Goal: Navigation & Orientation: Find specific page/section

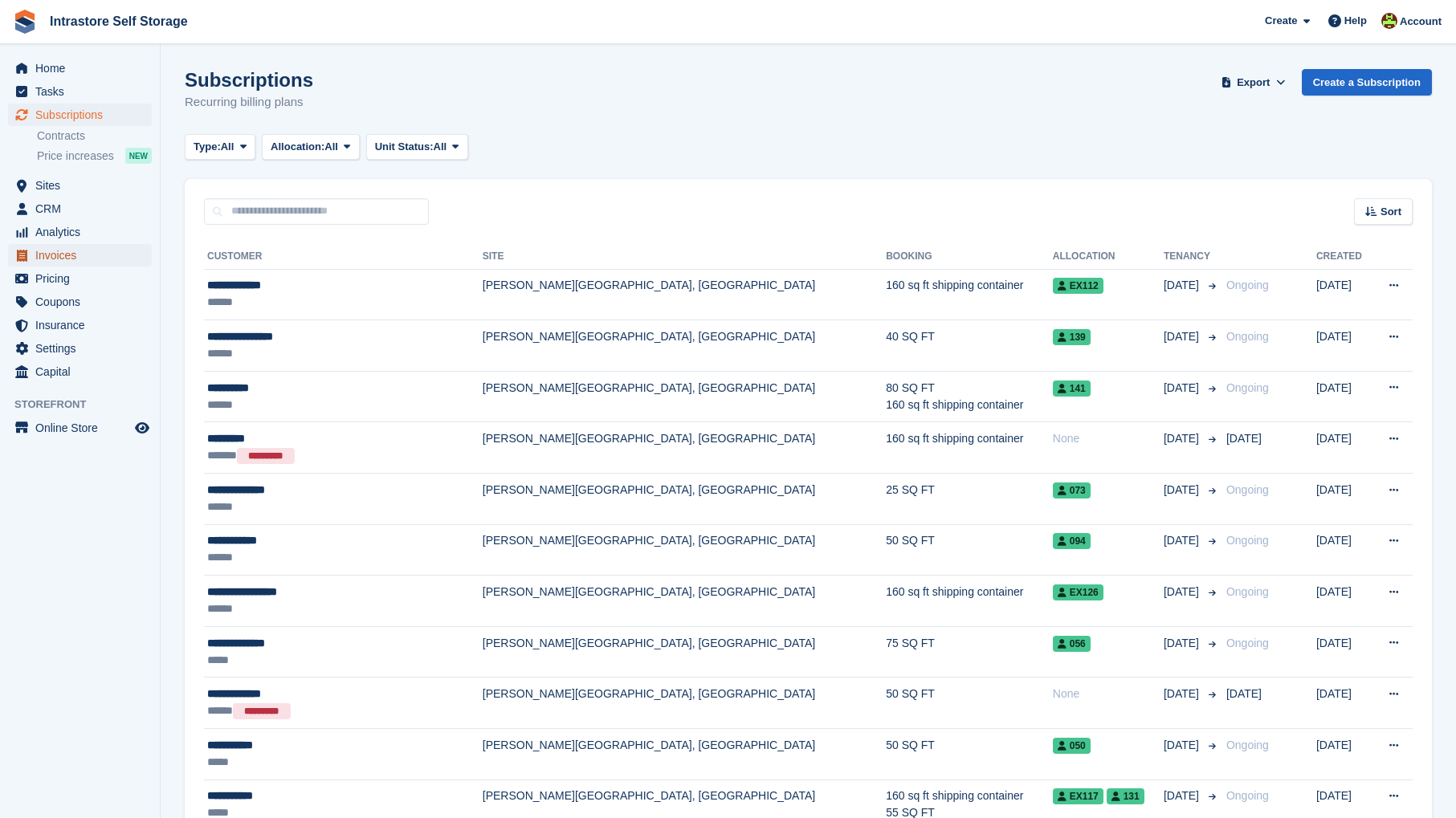
click at [65, 262] on span "Invoices" at bounding box center [83, 255] width 96 height 23
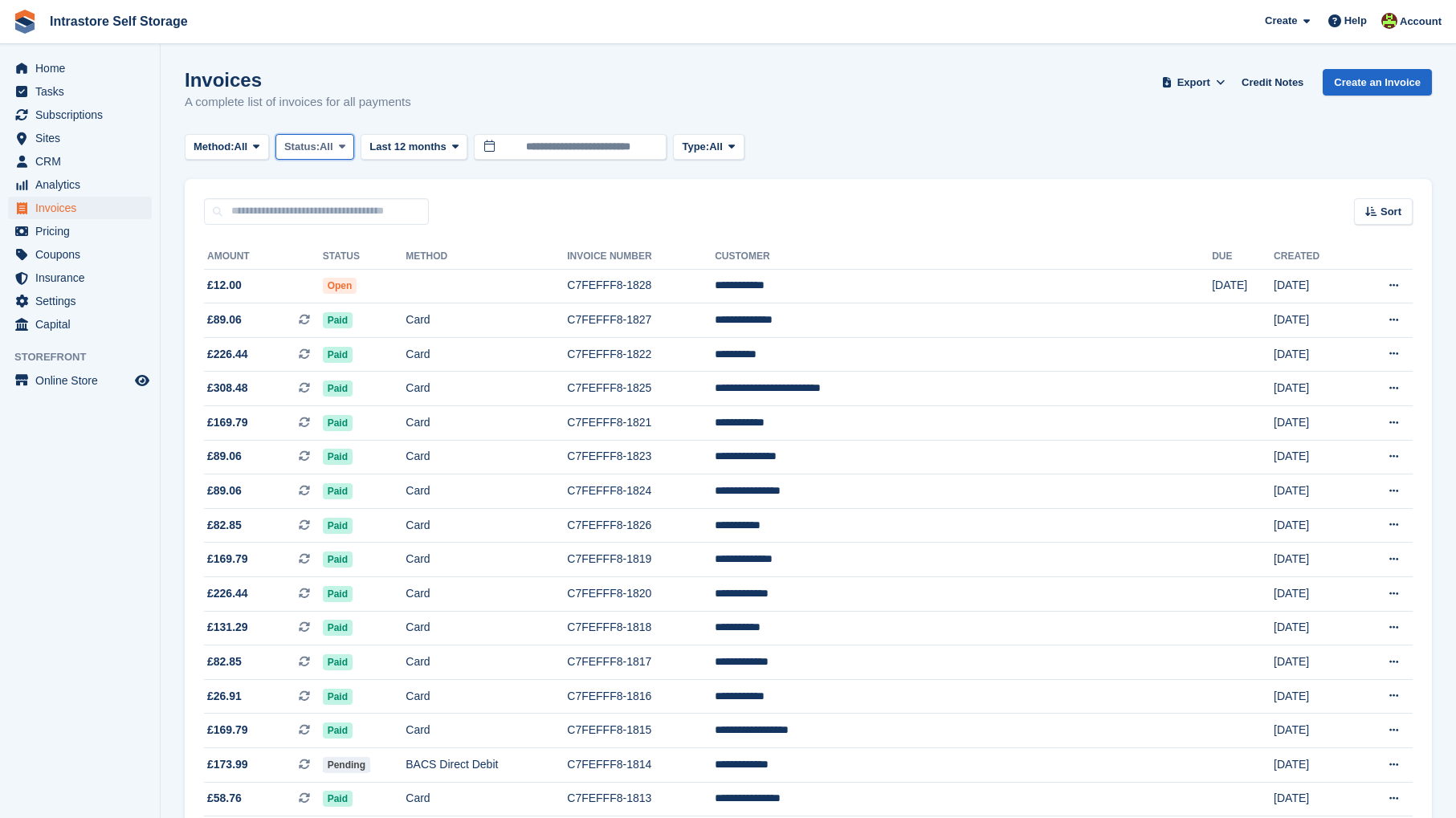
click at [346, 146] on icon at bounding box center [342, 146] width 7 height 11
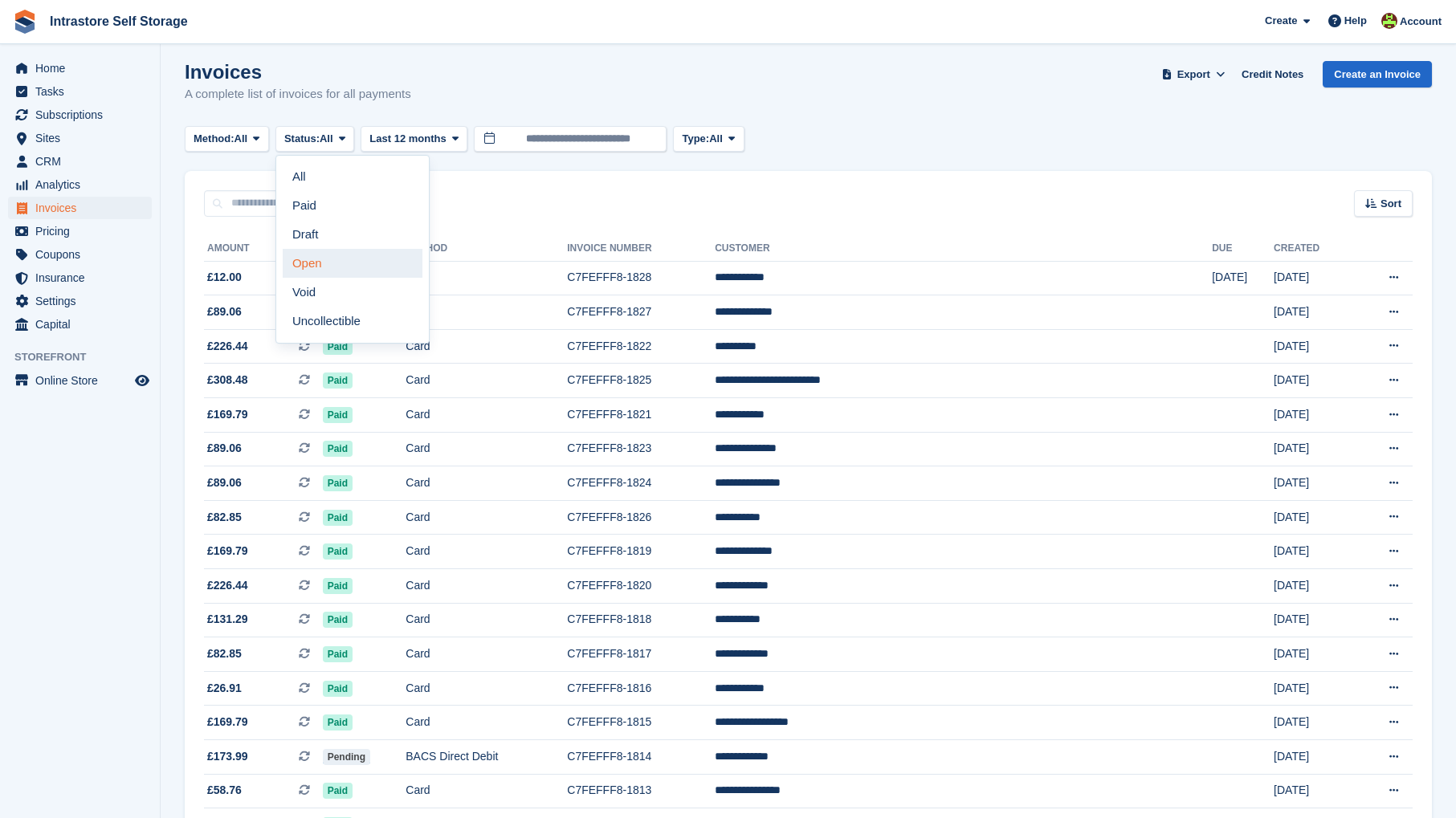
click at [317, 274] on link "Open" at bounding box center [352, 263] width 139 height 29
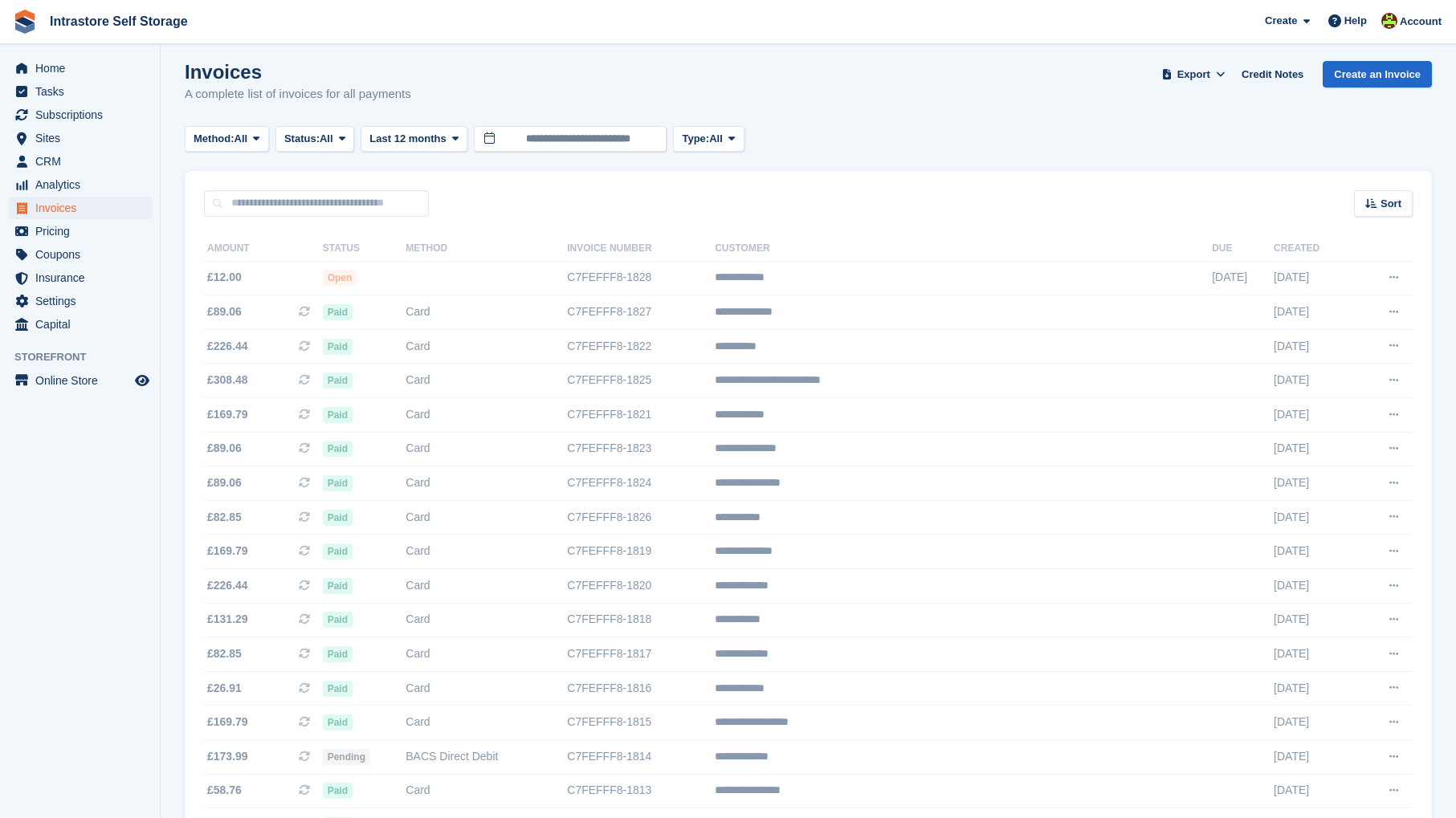
scroll to position [5, 0]
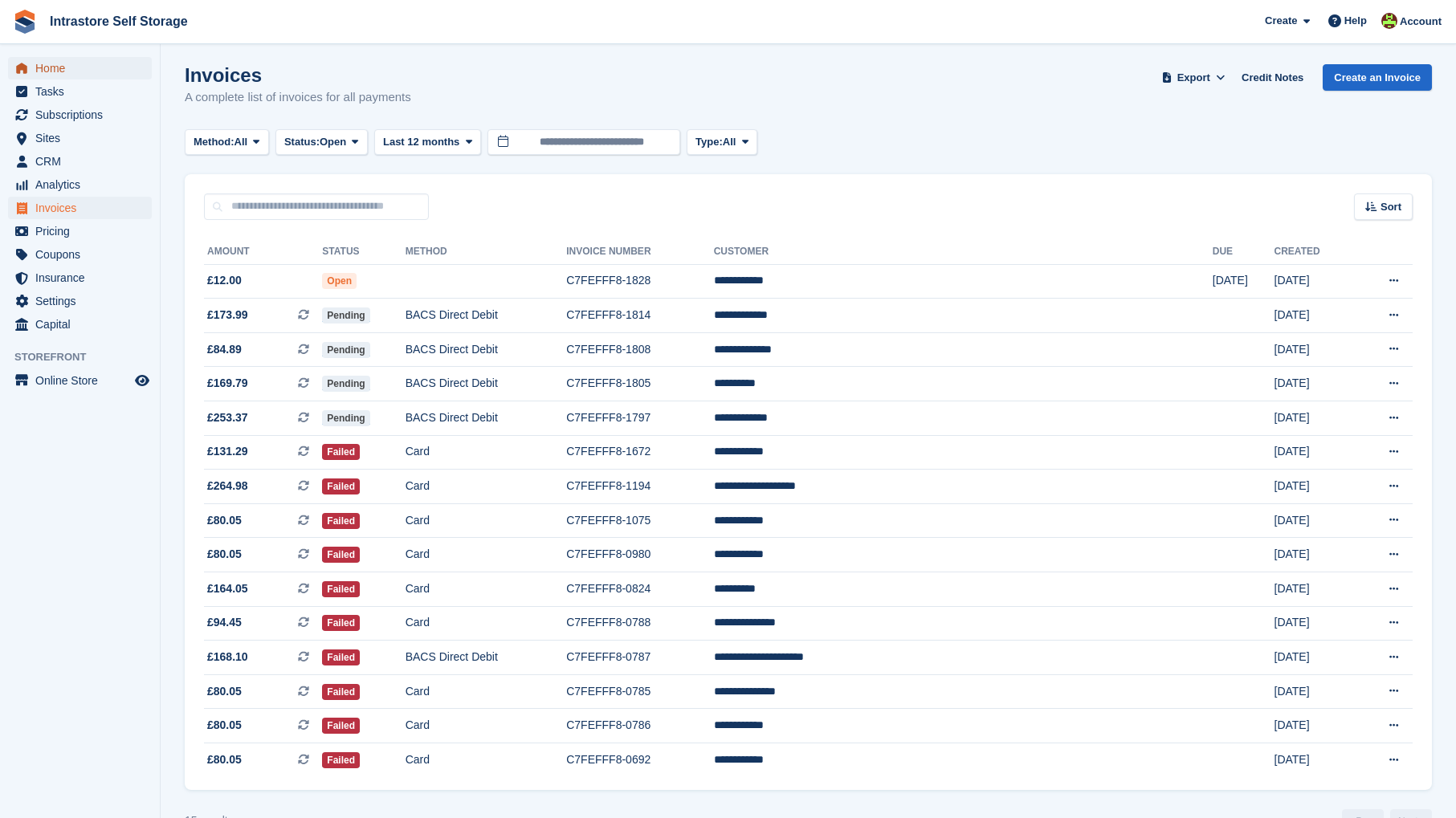
click at [65, 66] on span "Home" at bounding box center [83, 68] width 96 height 23
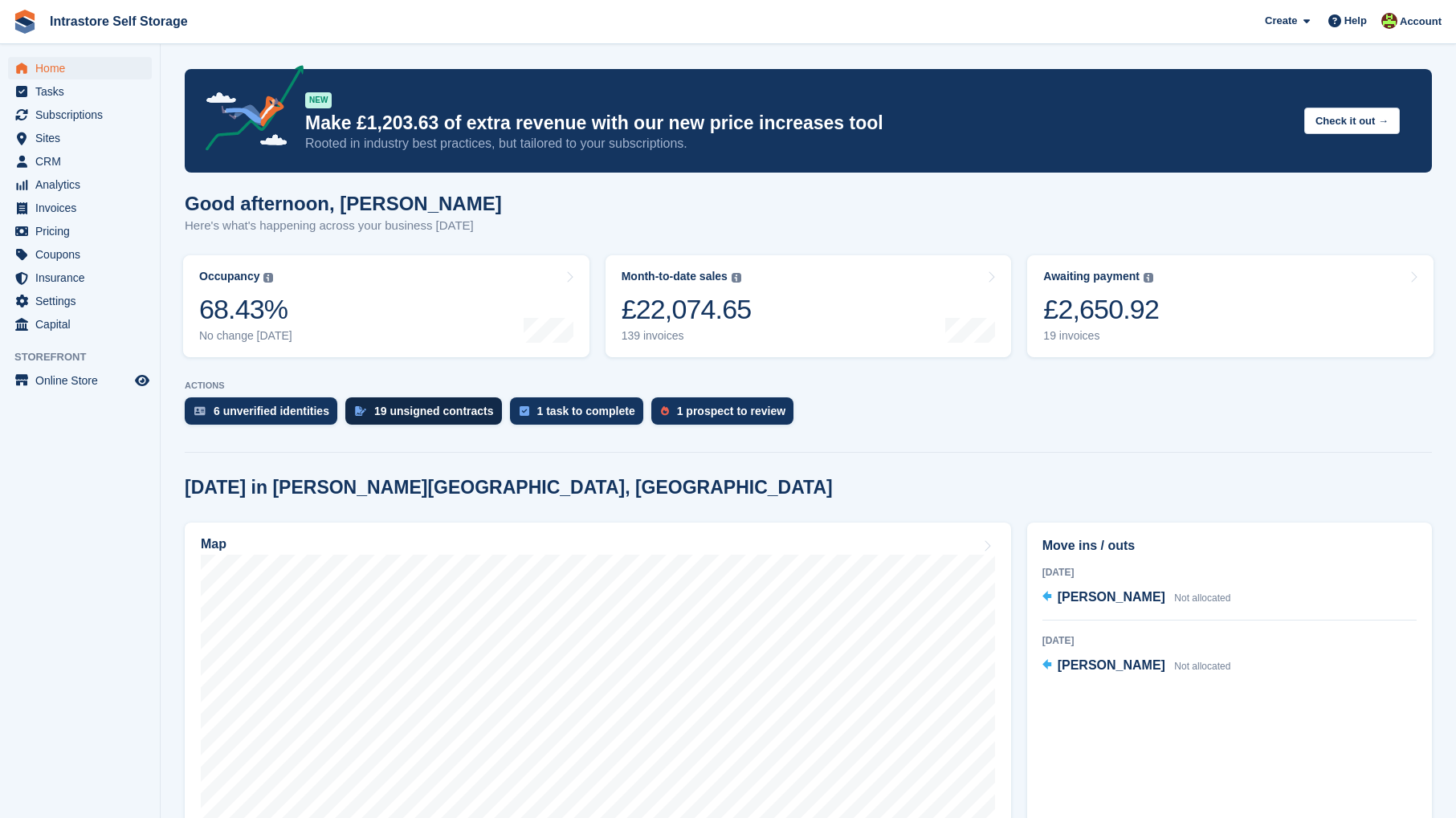
click at [403, 415] on div "19 unsigned contracts" at bounding box center [433, 411] width 119 height 13
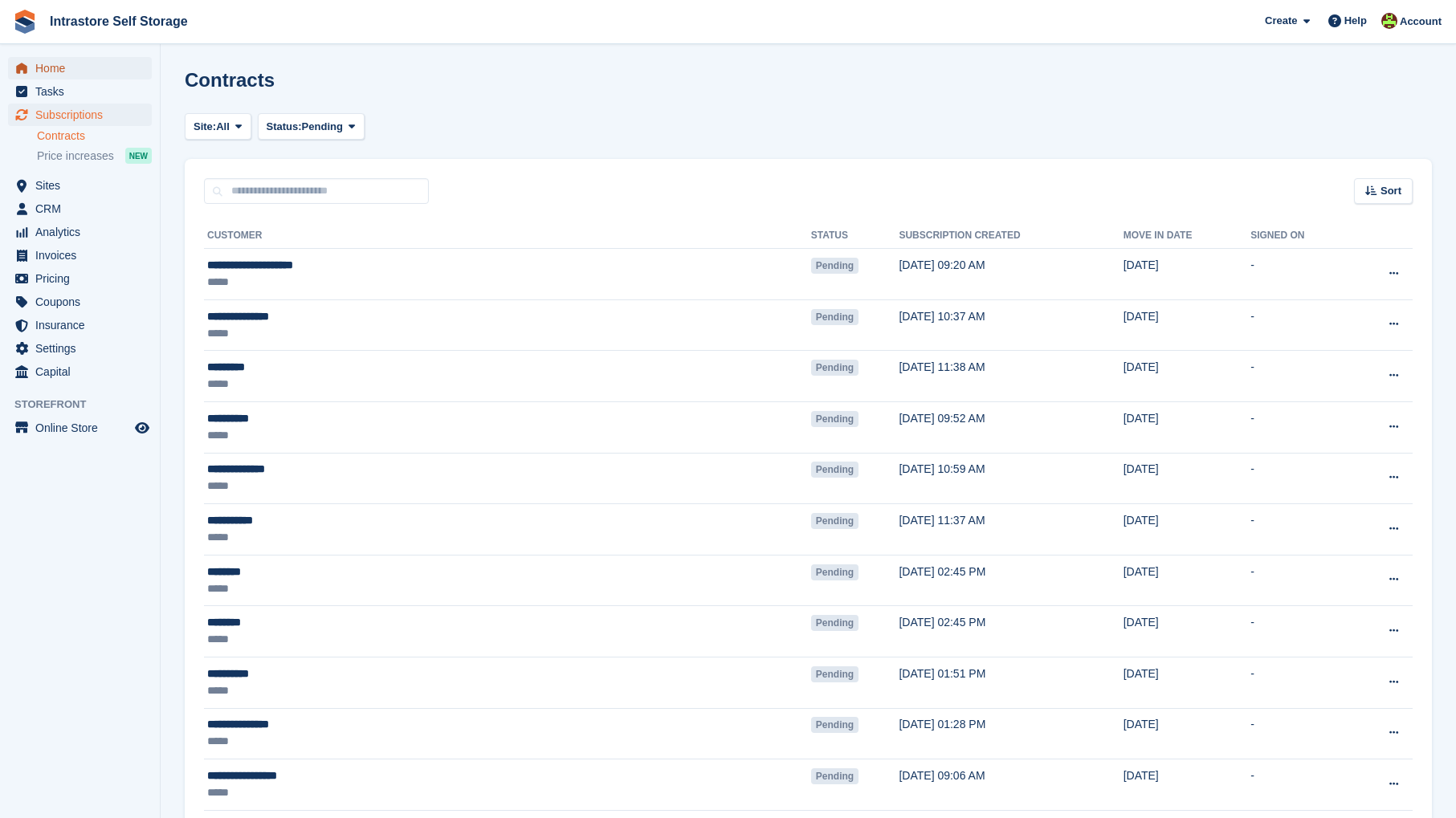
click at [59, 72] on span "Home" at bounding box center [83, 68] width 96 height 23
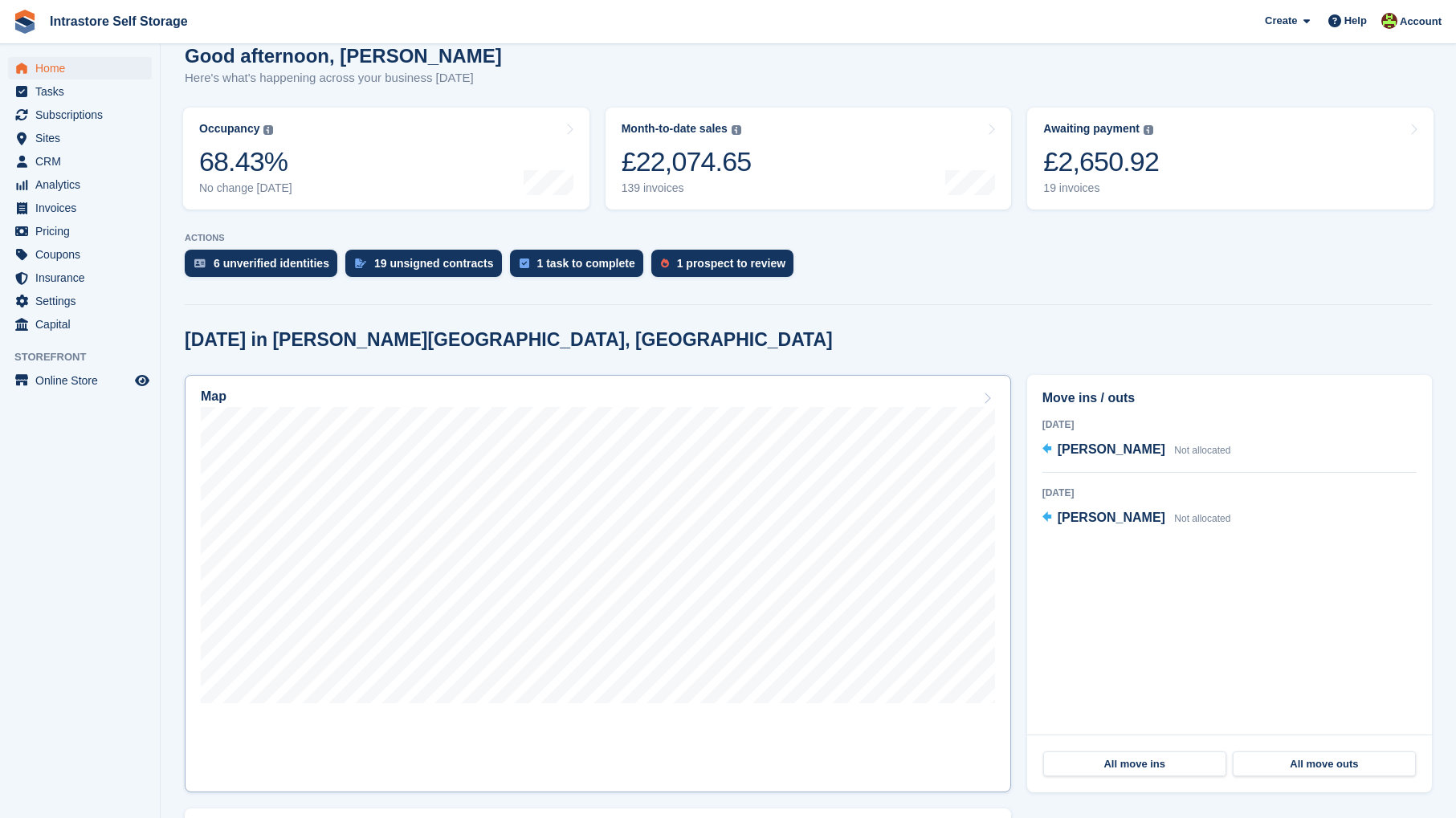
scroll to position [151, 0]
